Goal: Check status: Check status

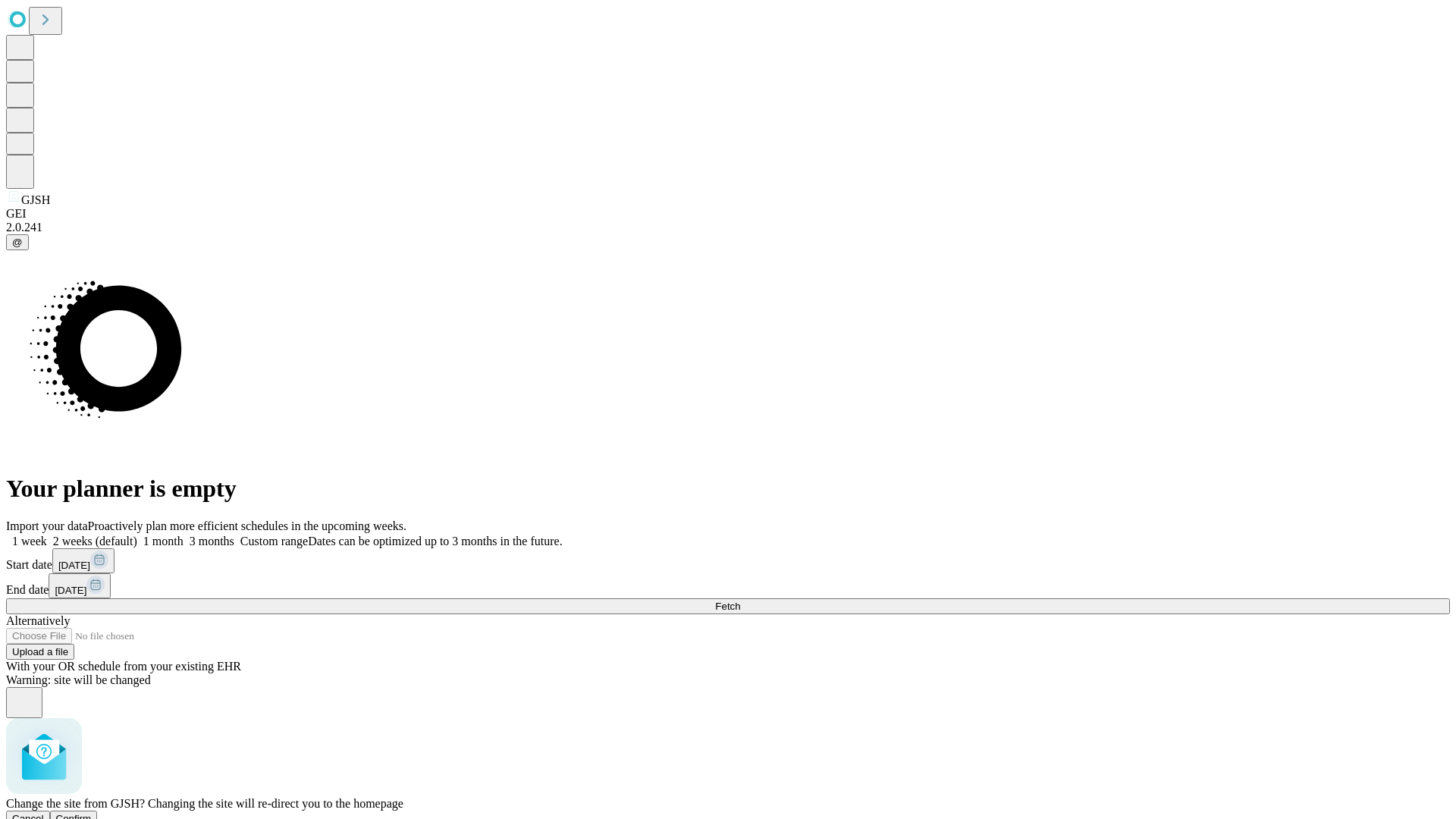
click at [91, 813] on span "Confirm" at bounding box center [74, 819] width 35 height 12
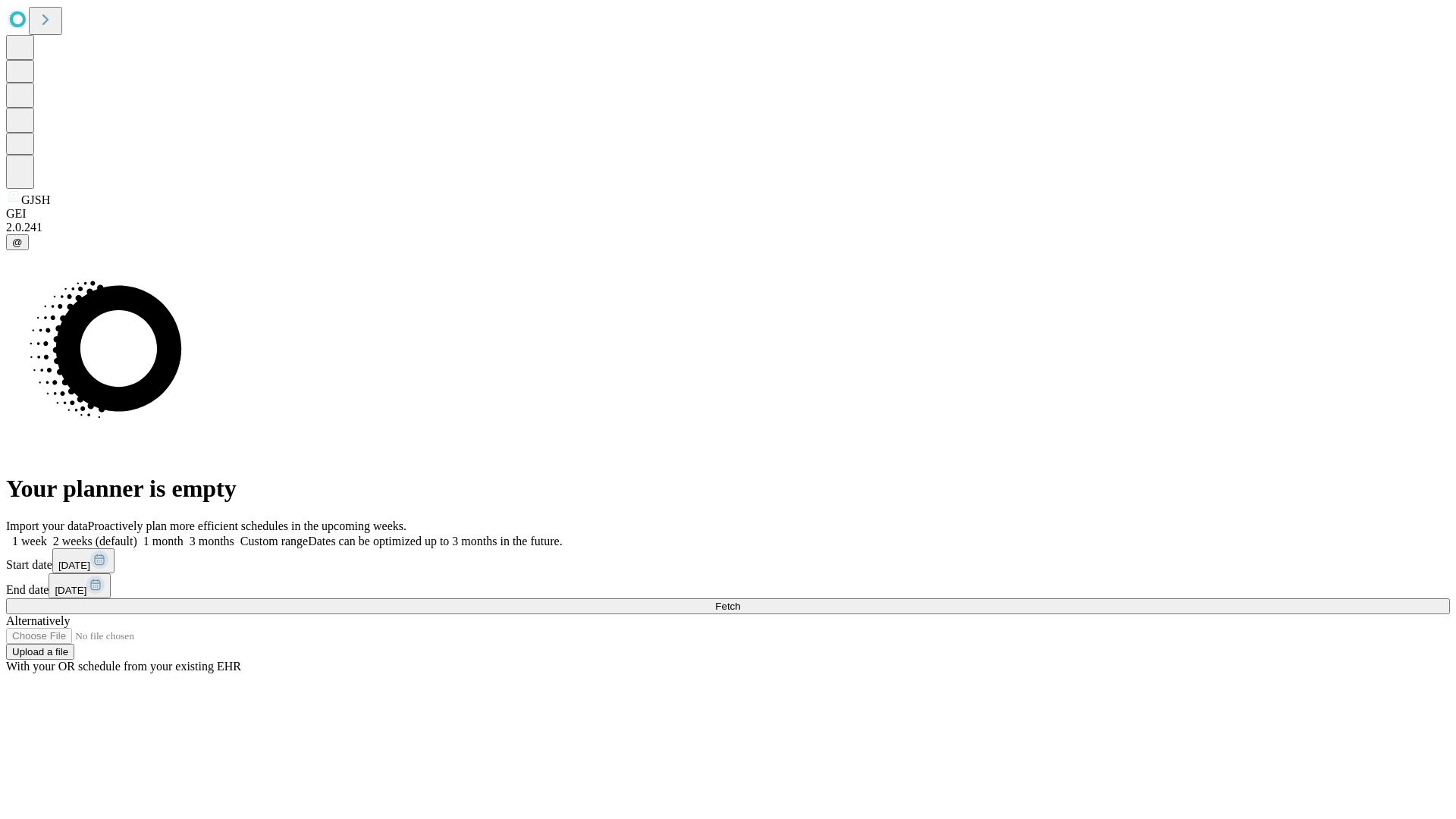
click at [47, 535] on label "1 week" at bounding box center [27, 541] width 41 height 13
click at [740, 601] on span "Fetch" at bounding box center [727, 607] width 25 height 12
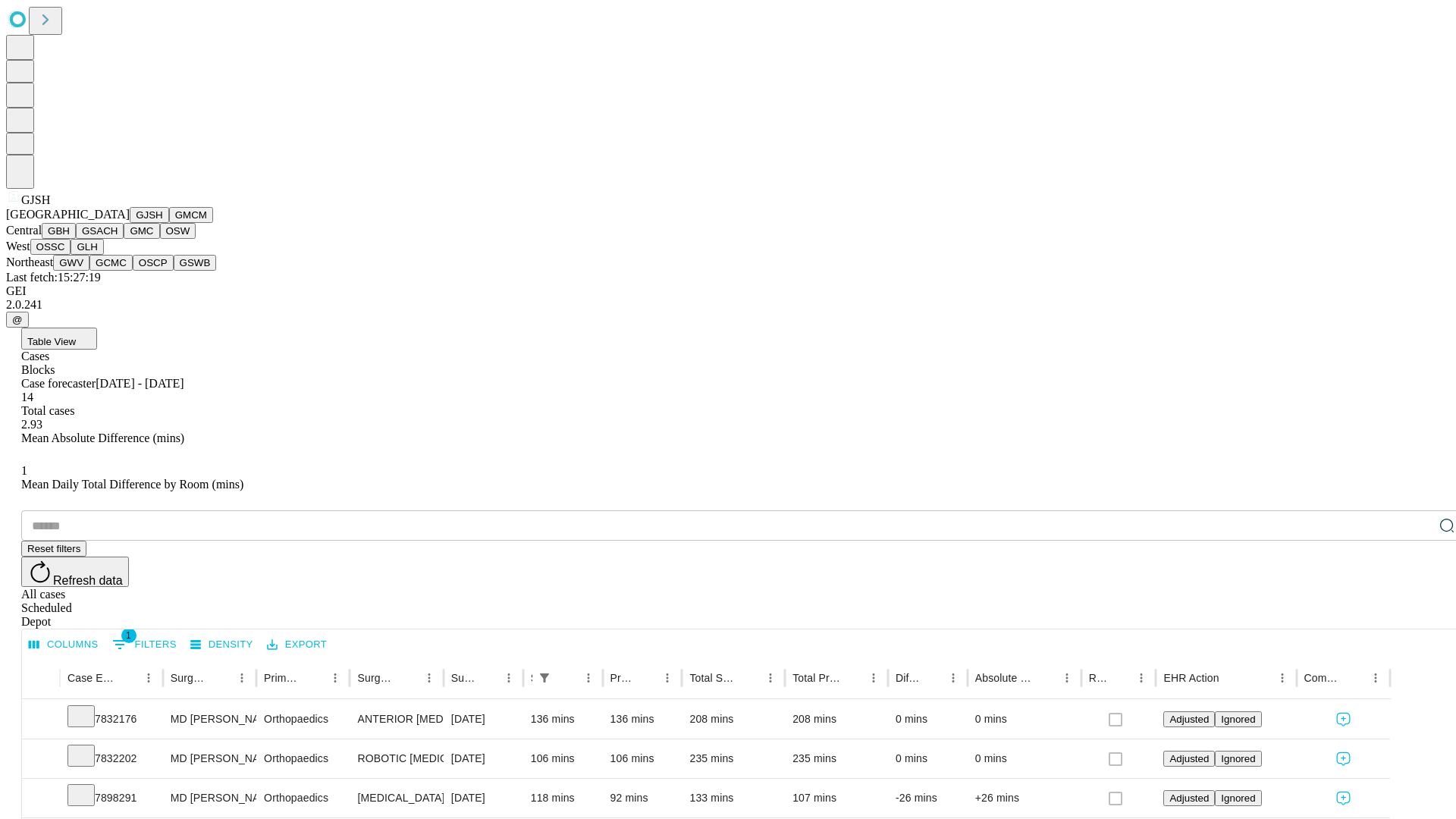
click at [169, 223] on button "GMCM" at bounding box center [191, 215] width 44 height 16
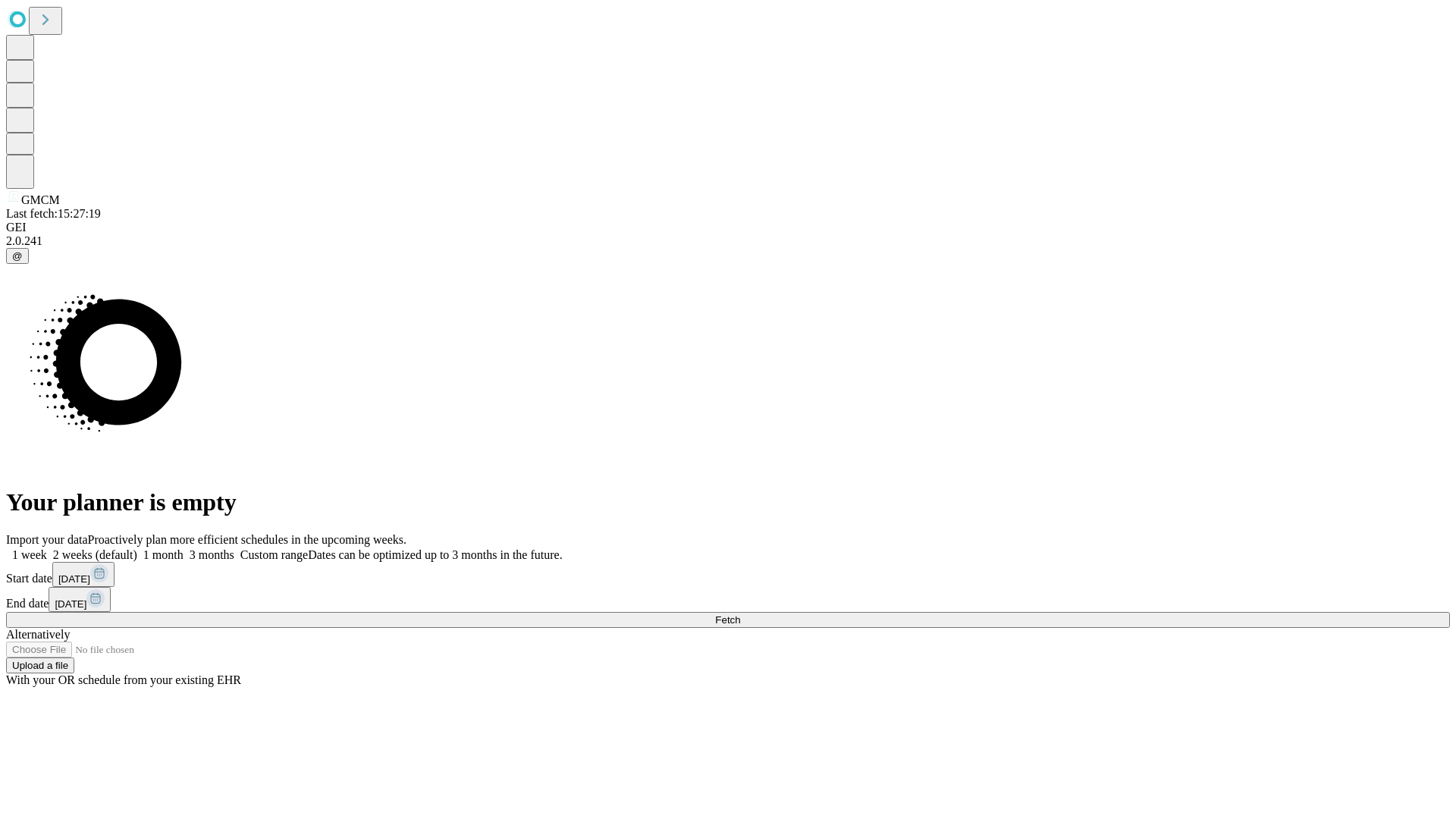
click at [740, 614] on span "Fetch" at bounding box center [727, 620] width 25 height 12
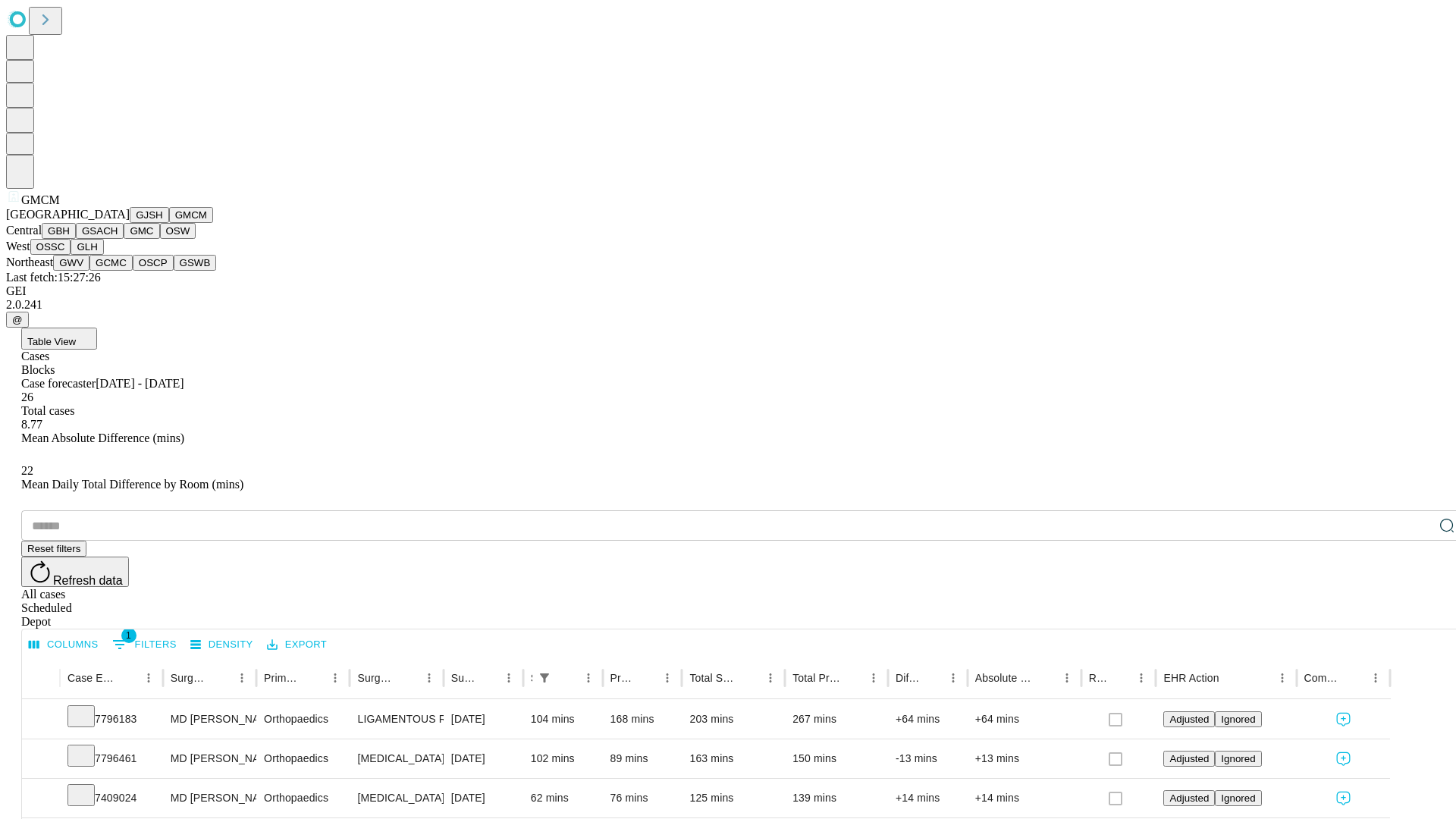
click at [76, 239] on button "GBH" at bounding box center [58, 231] width 34 height 16
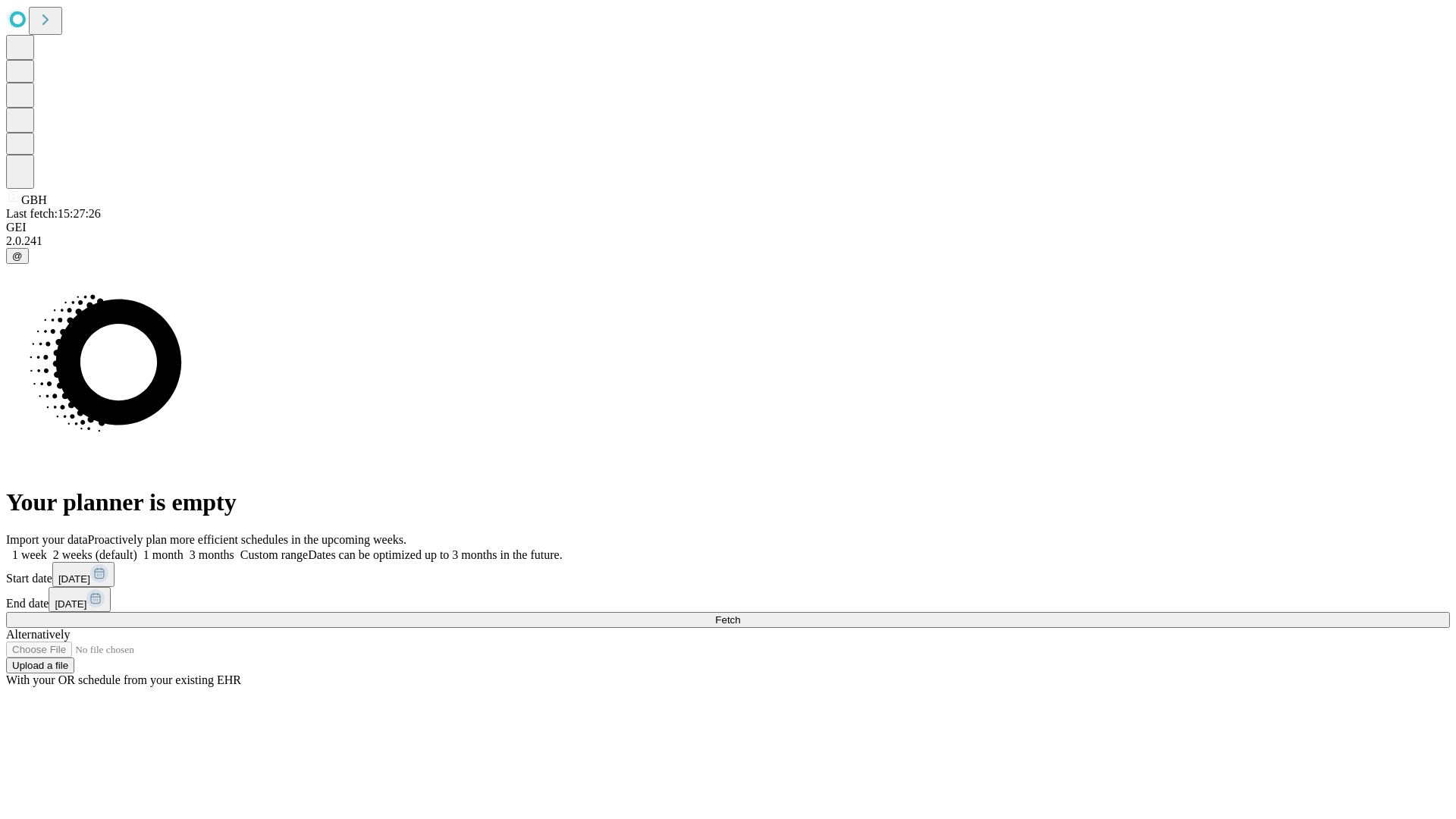
click at [740, 614] on span "Fetch" at bounding box center [727, 620] width 25 height 12
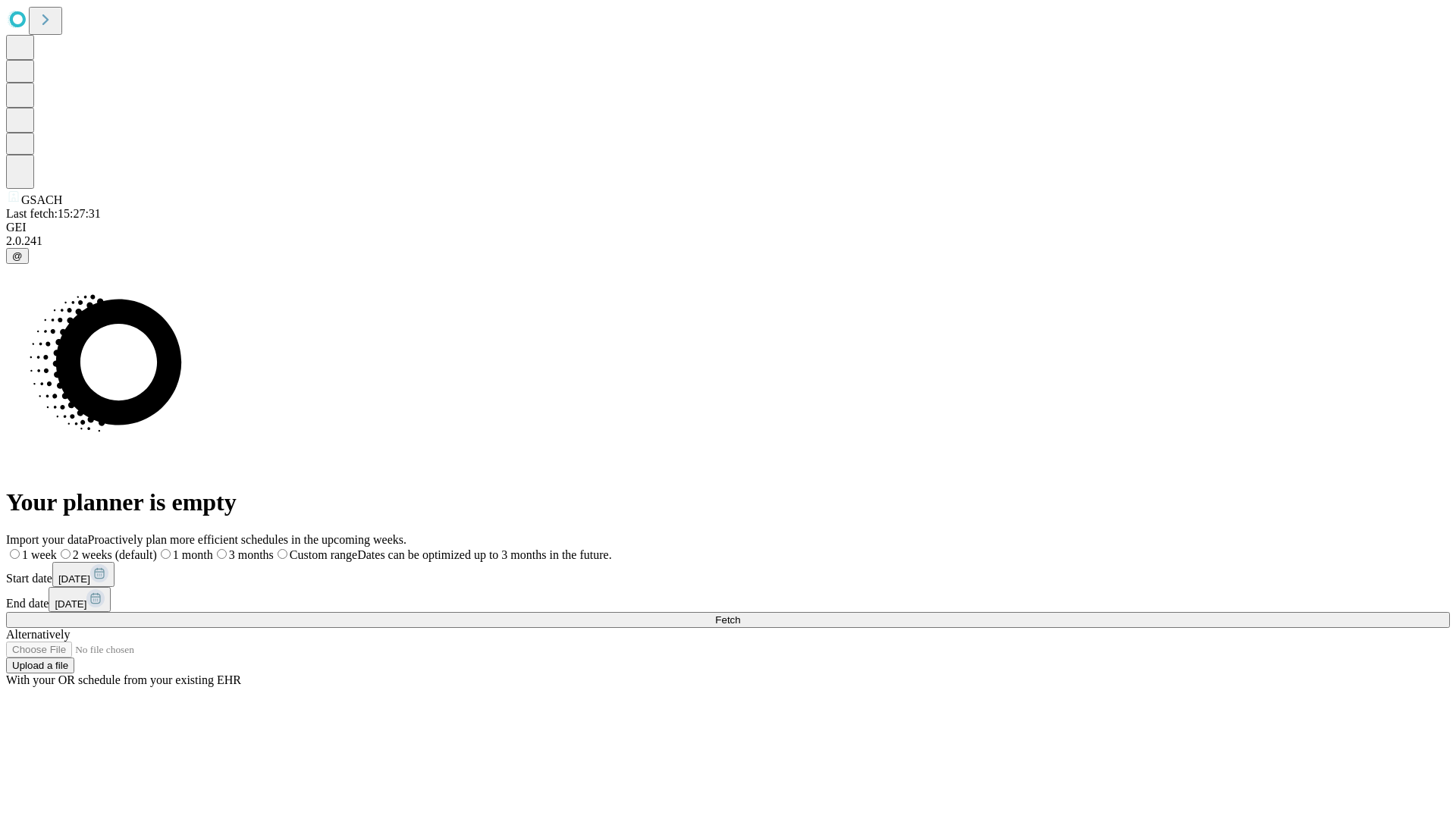
click at [57, 549] on label "1 week" at bounding box center [31, 555] width 51 height 13
click at [740, 614] on span "Fetch" at bounding box center [727, 620] width 25 height 12
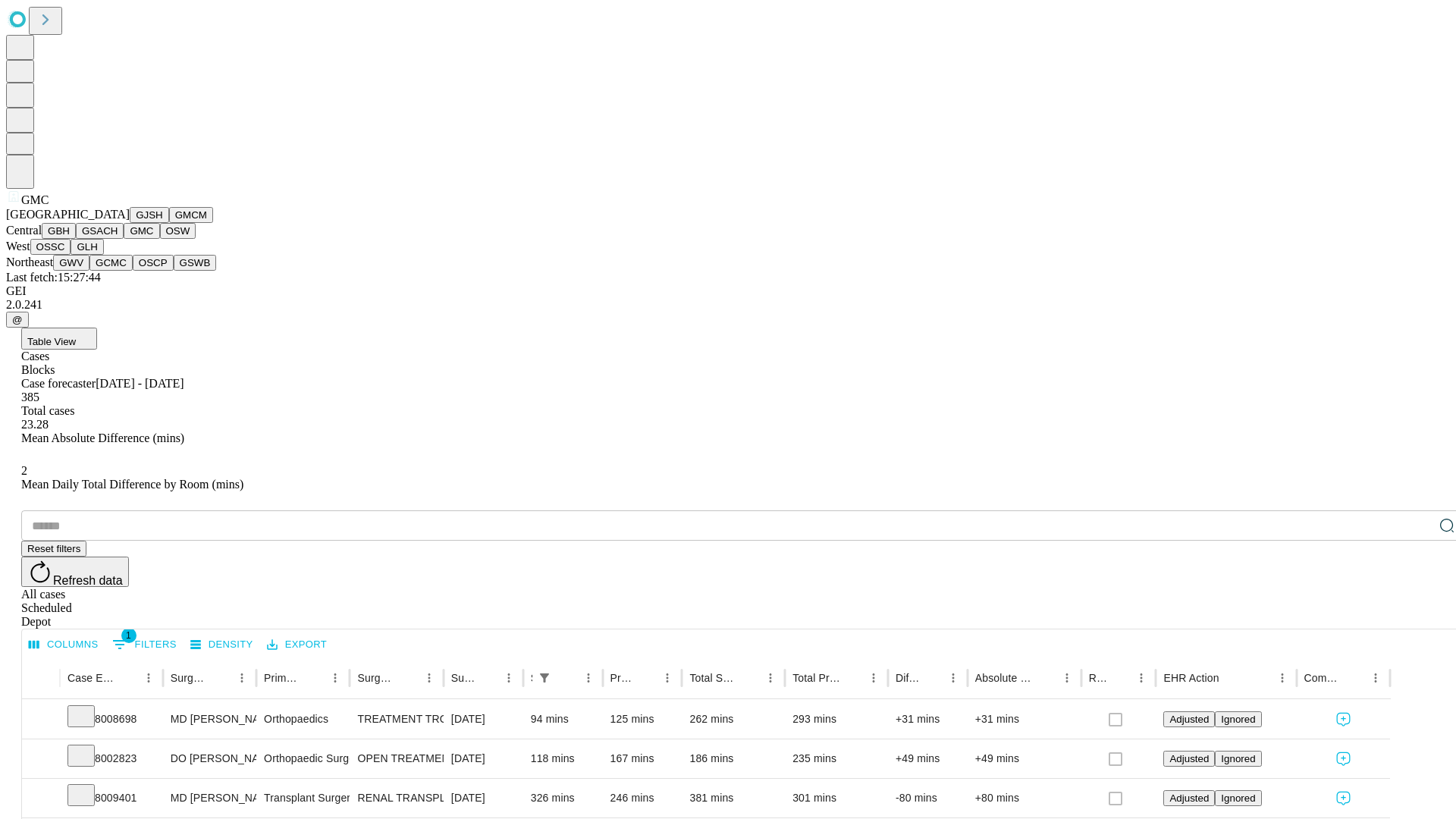
click at [160, 239] on button "OSW" at bounding box center [178, 231] width 36 height 16
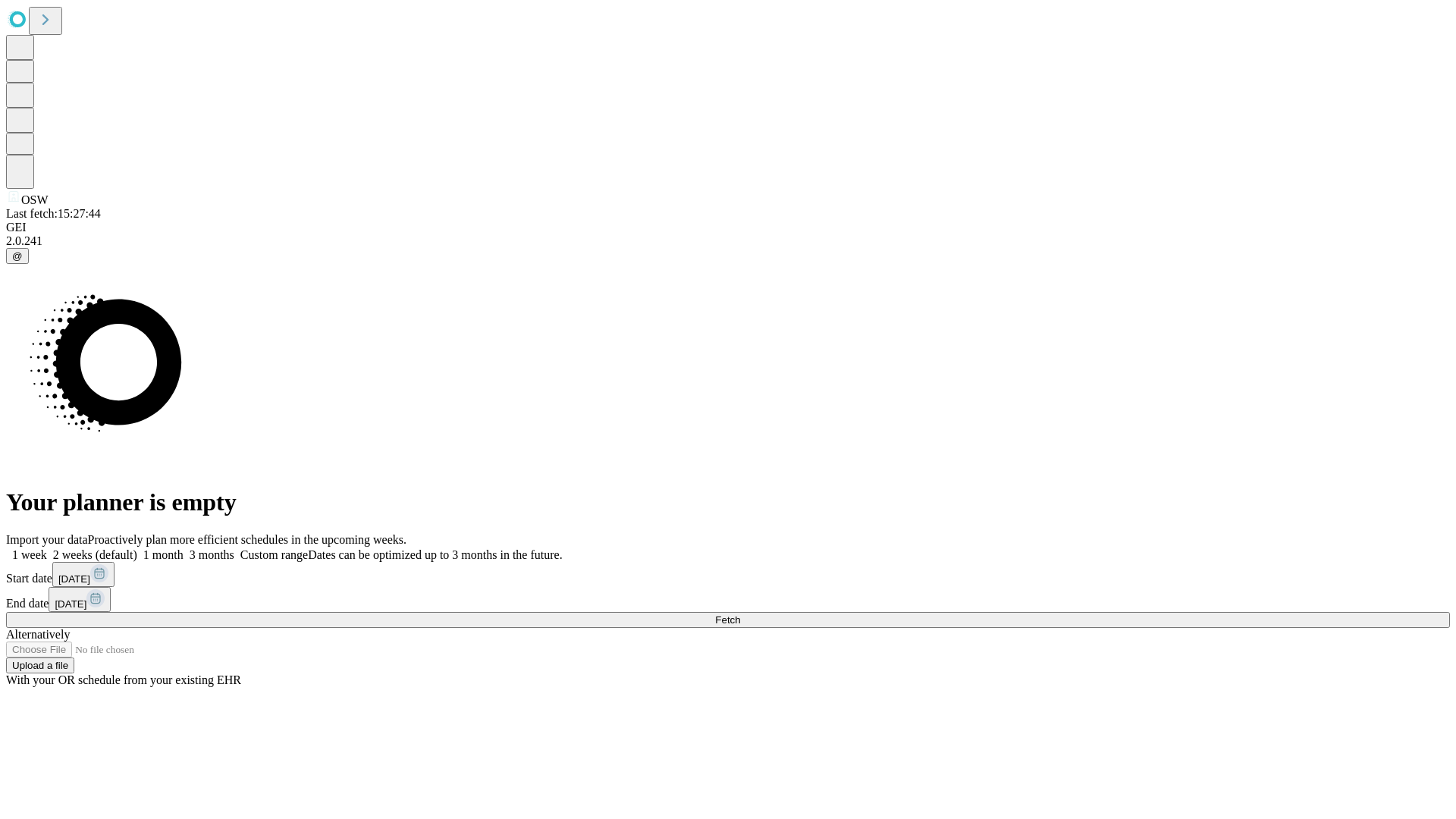
click at [47, 549] on label "1 week" at bounding box center [27, 555] width 41 height 13
click at [740, 614] on span "Fetch" at bounding box center [727, 620] width 25 height 12
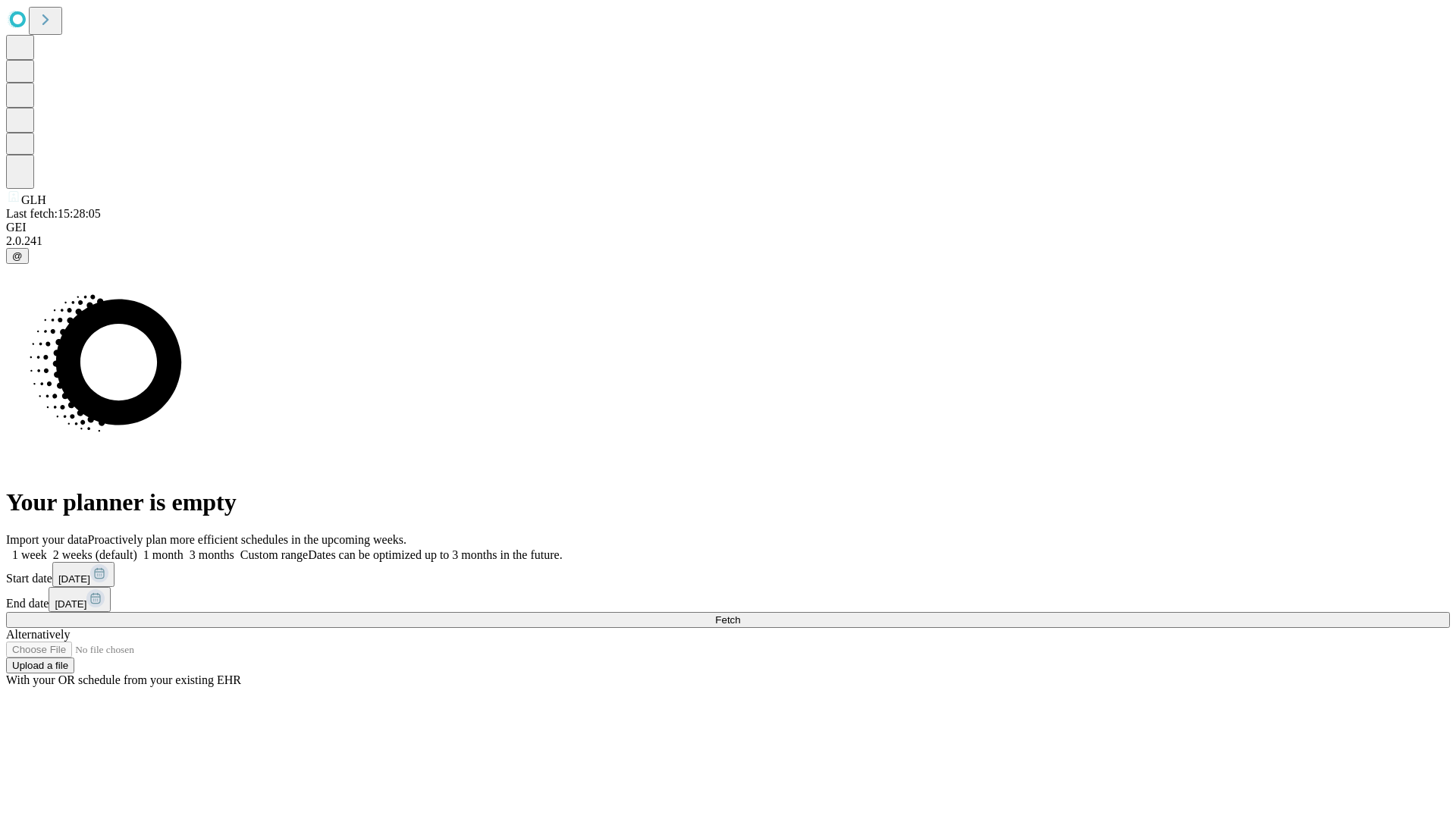
click at [47, 549] on label "1 week" at bounding box center [27, 555] width 41 height 13
click at [740, 614] on span "Fetch" at bounding box center [727, 620] width 25 height 12
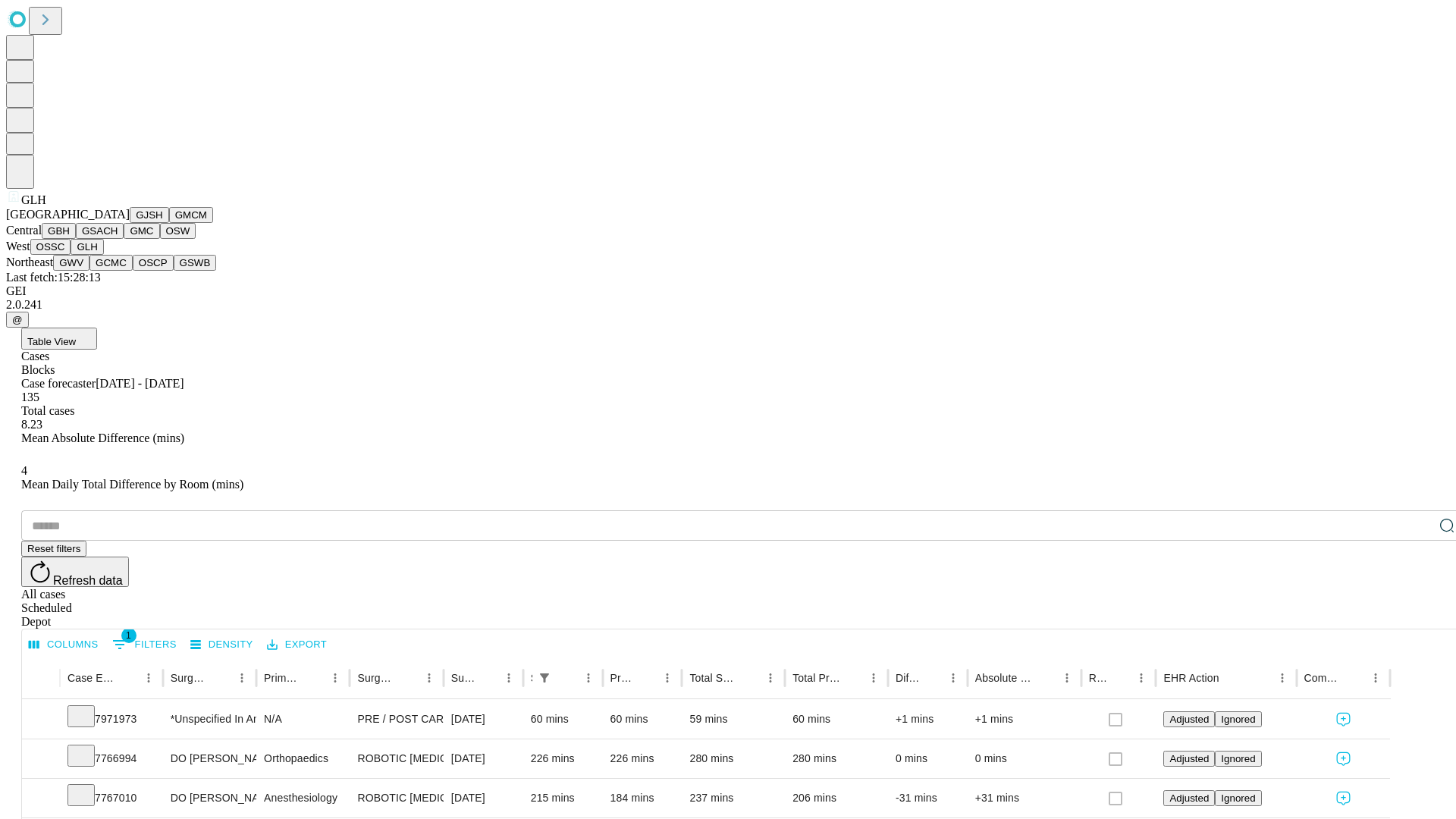
click at [89, 270] on button "GWV" at bounding box center [71, 263] width 36 height 16
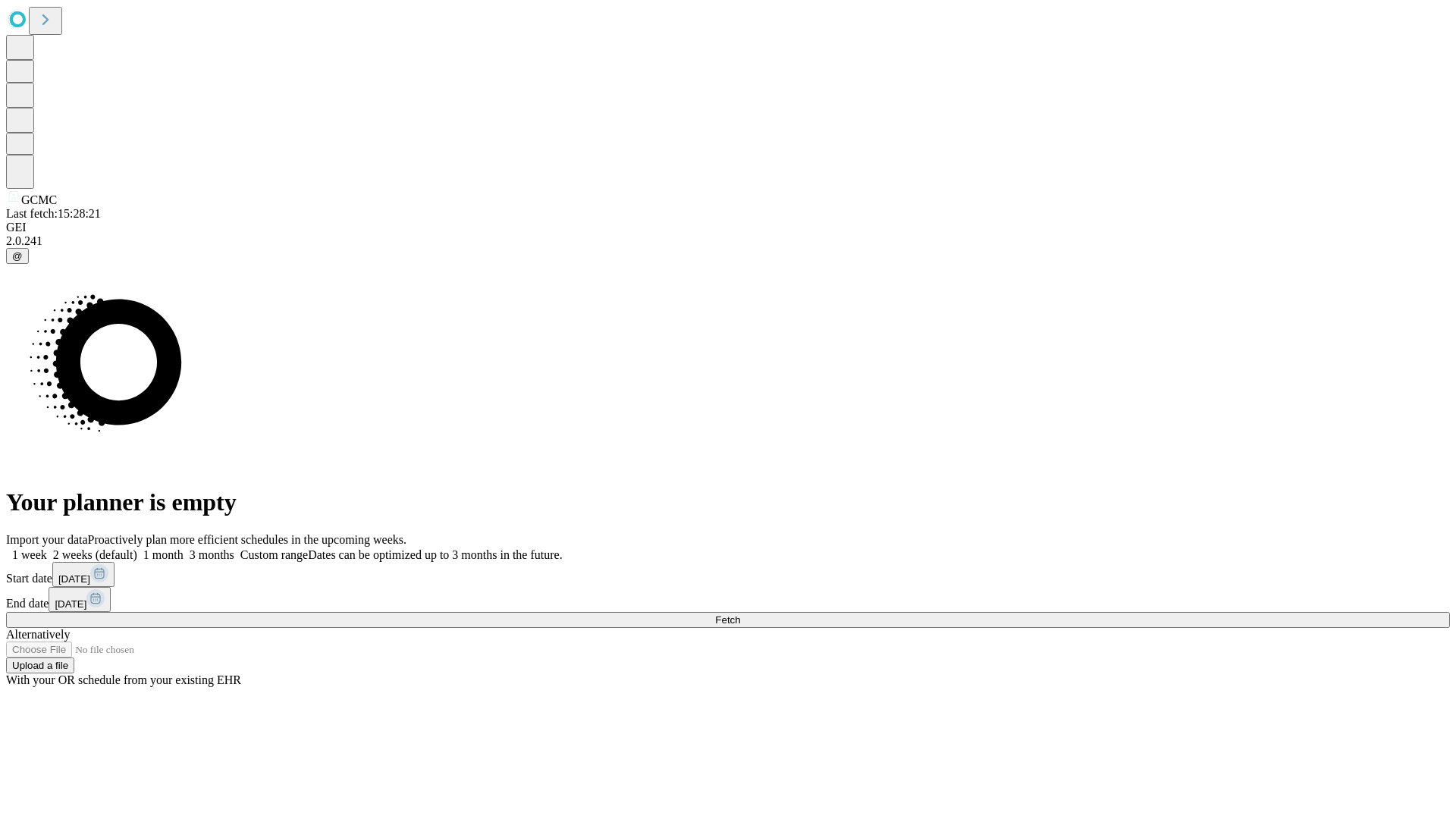
click at [47, 549] on label "1 week" at bounding box center [27, 555] width 41 height 13
click at [740, 614] on span "Fetch" at bounding box center [727, 620] width 25 height 12
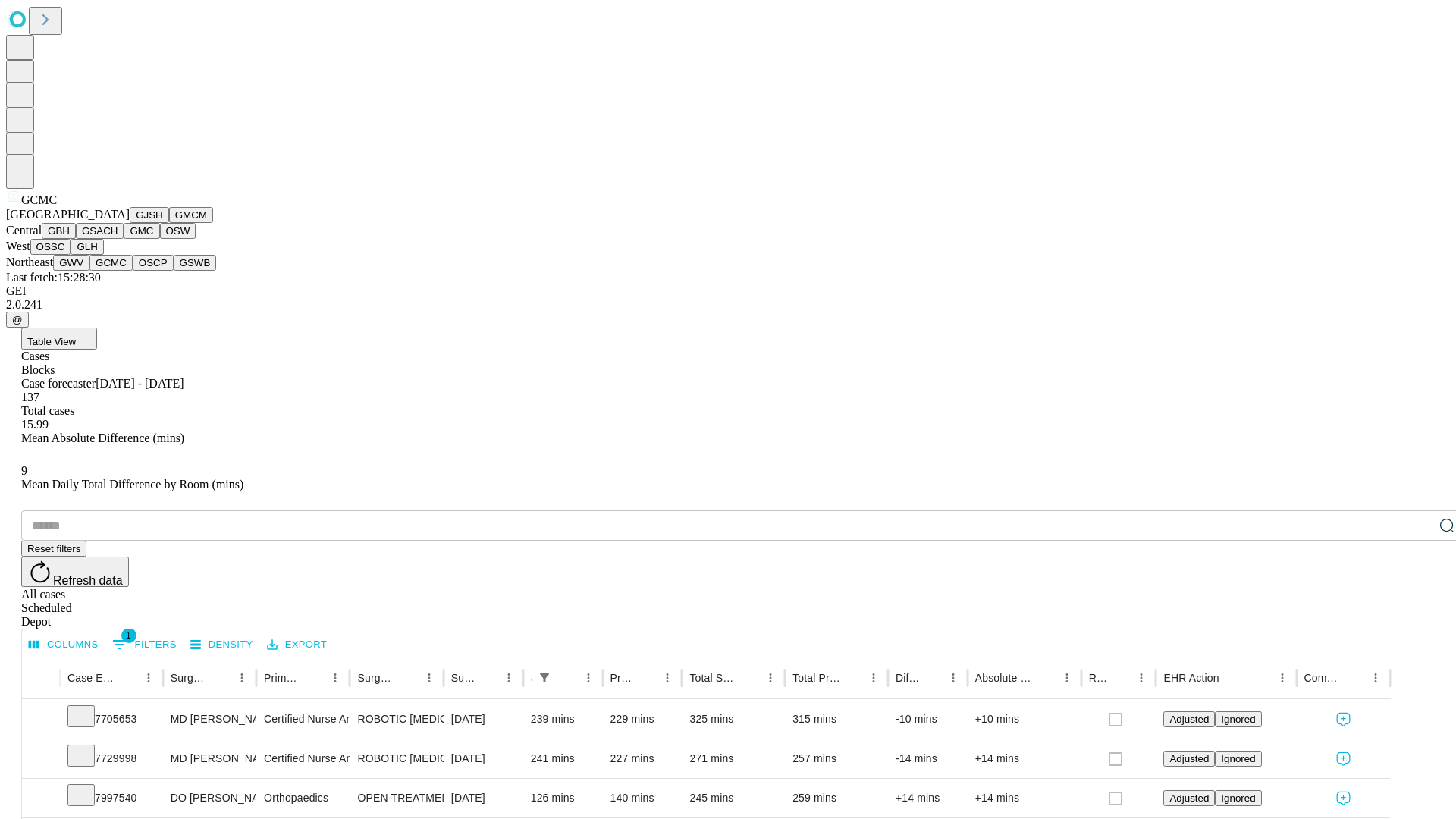
click at [133, 270] on button "OSCP" at bounding box center [153, 263] width 41 height 16
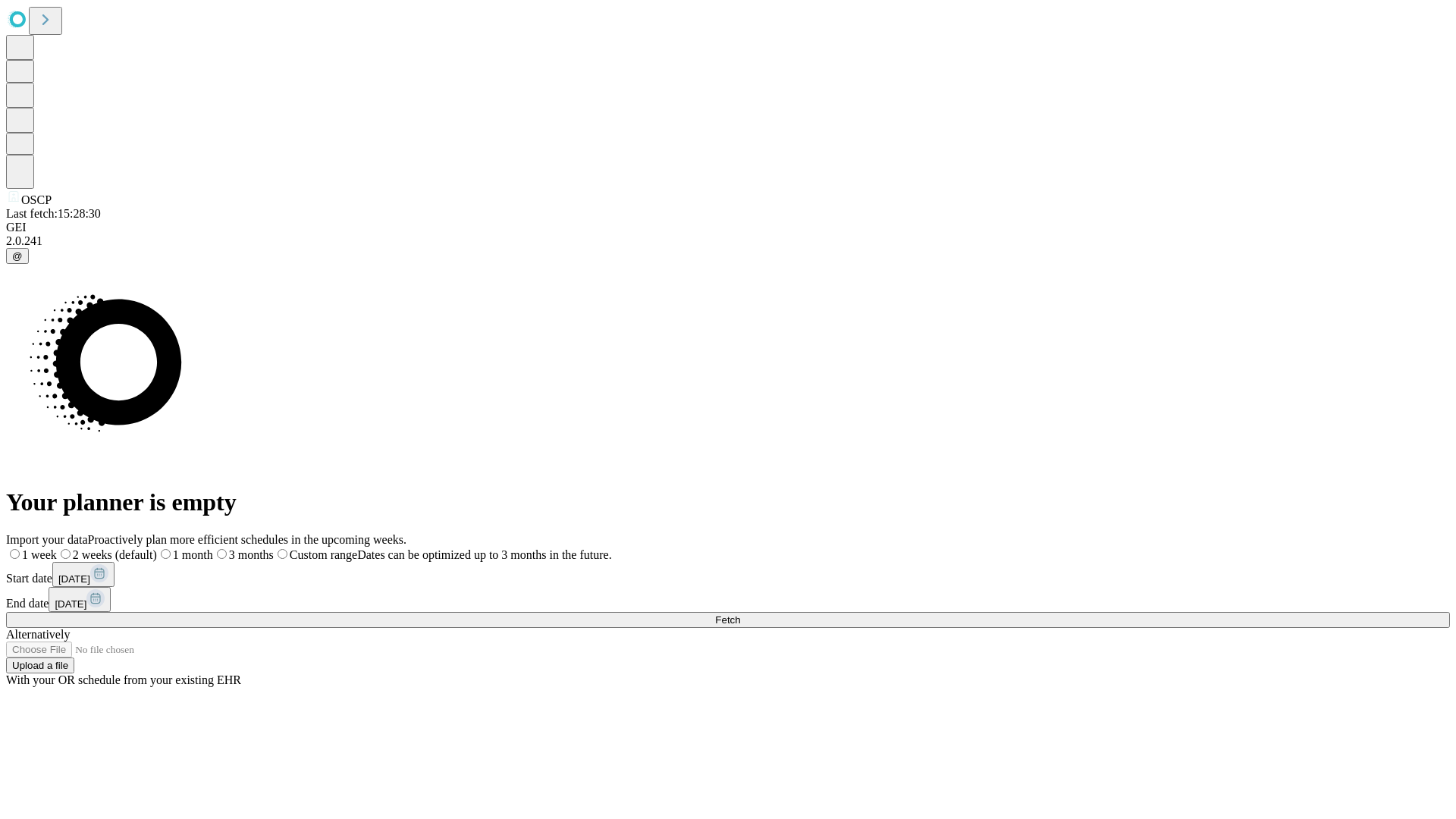
click at [57, 549] on label "1 week" at bounding box center [31, 555] width 51 height 13
click at [740, 614] on span "Fetch" at bounding box center [727, 620] width 25 height 12
